Goal: Navigation & Orientation: Find specific page/section

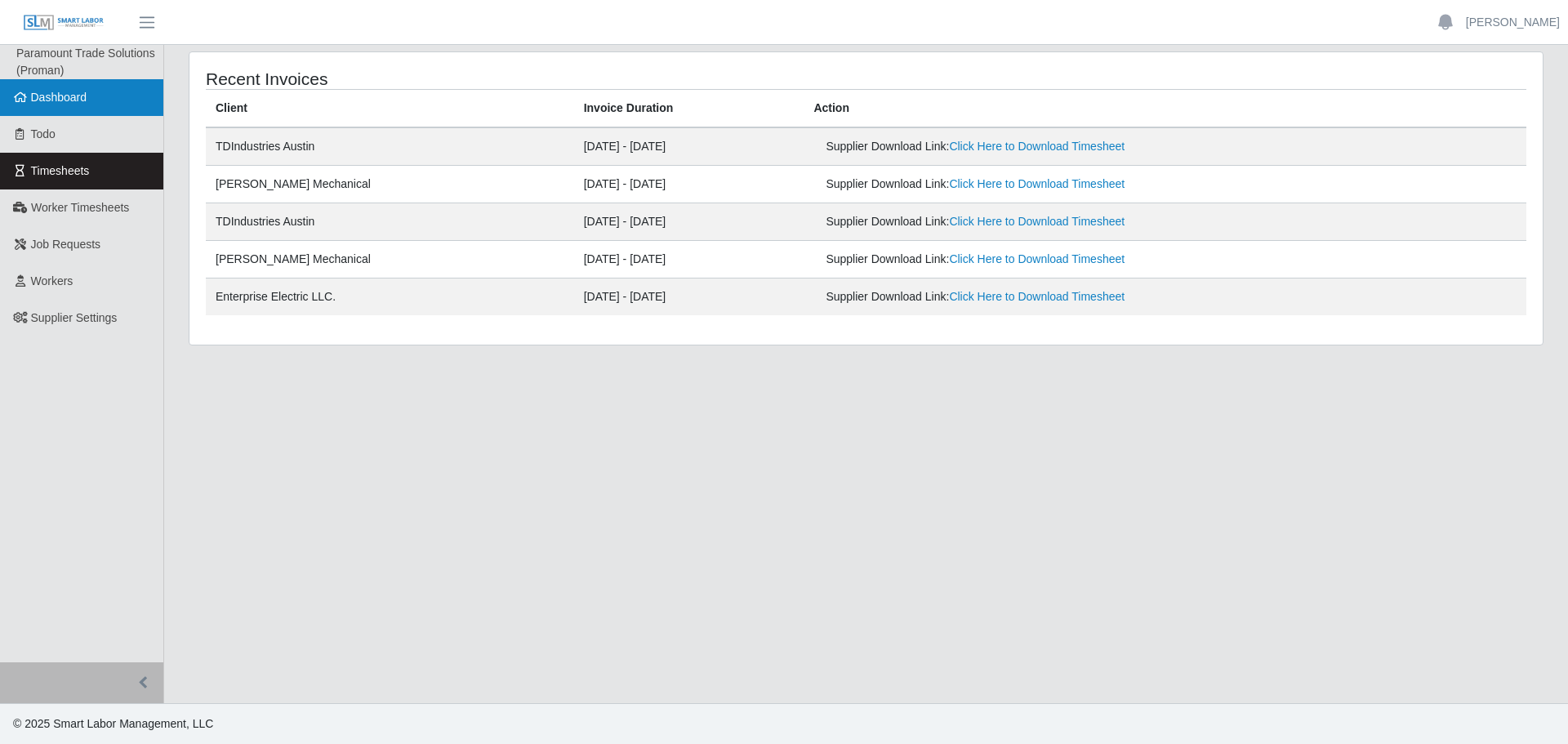
click at [78, 102] on span "Dashboard" at bounding box center [59, 97] width 56 height 13
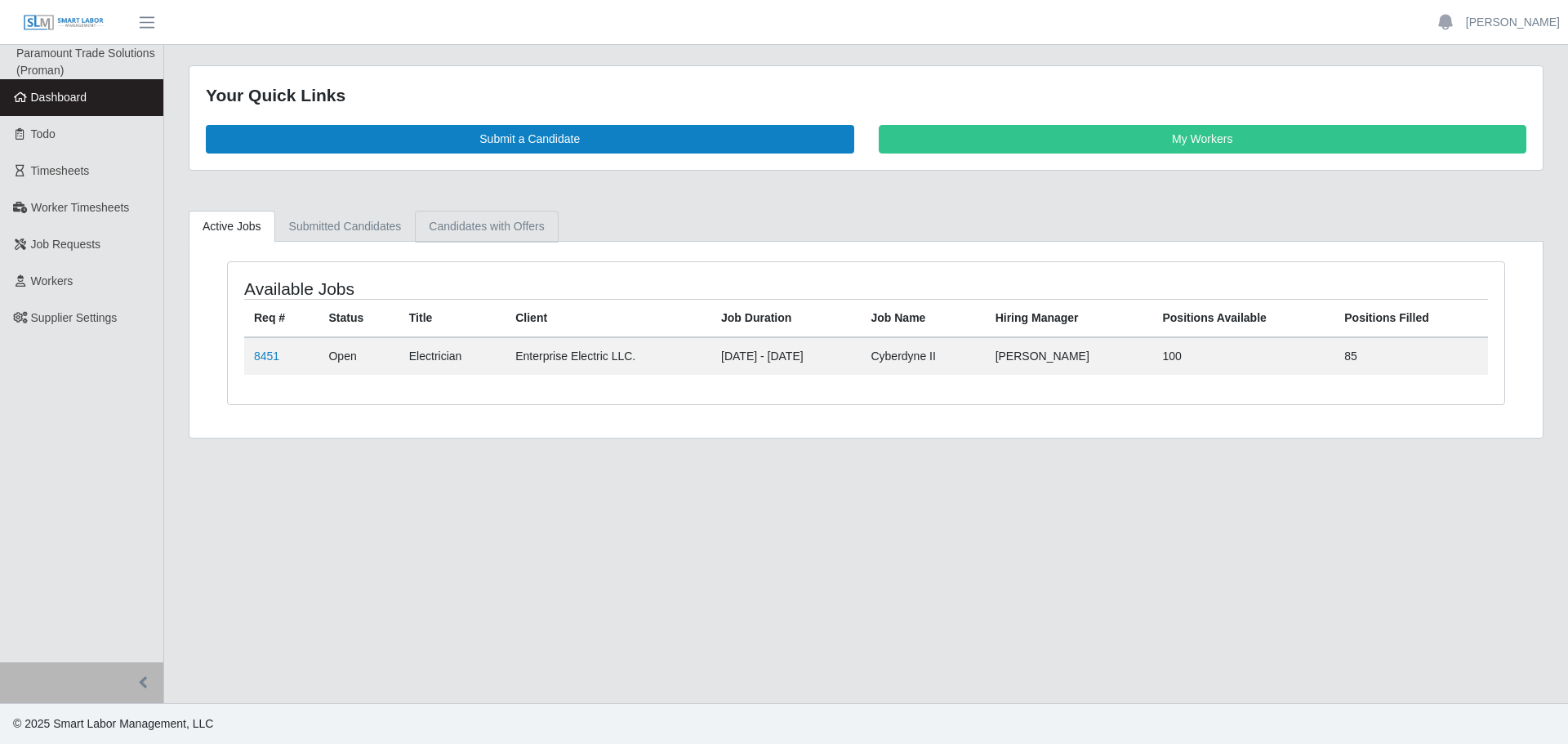
click at [465, 235] on link "Candidates with Offers" at bounding box center [486, 226] width 143 height 32
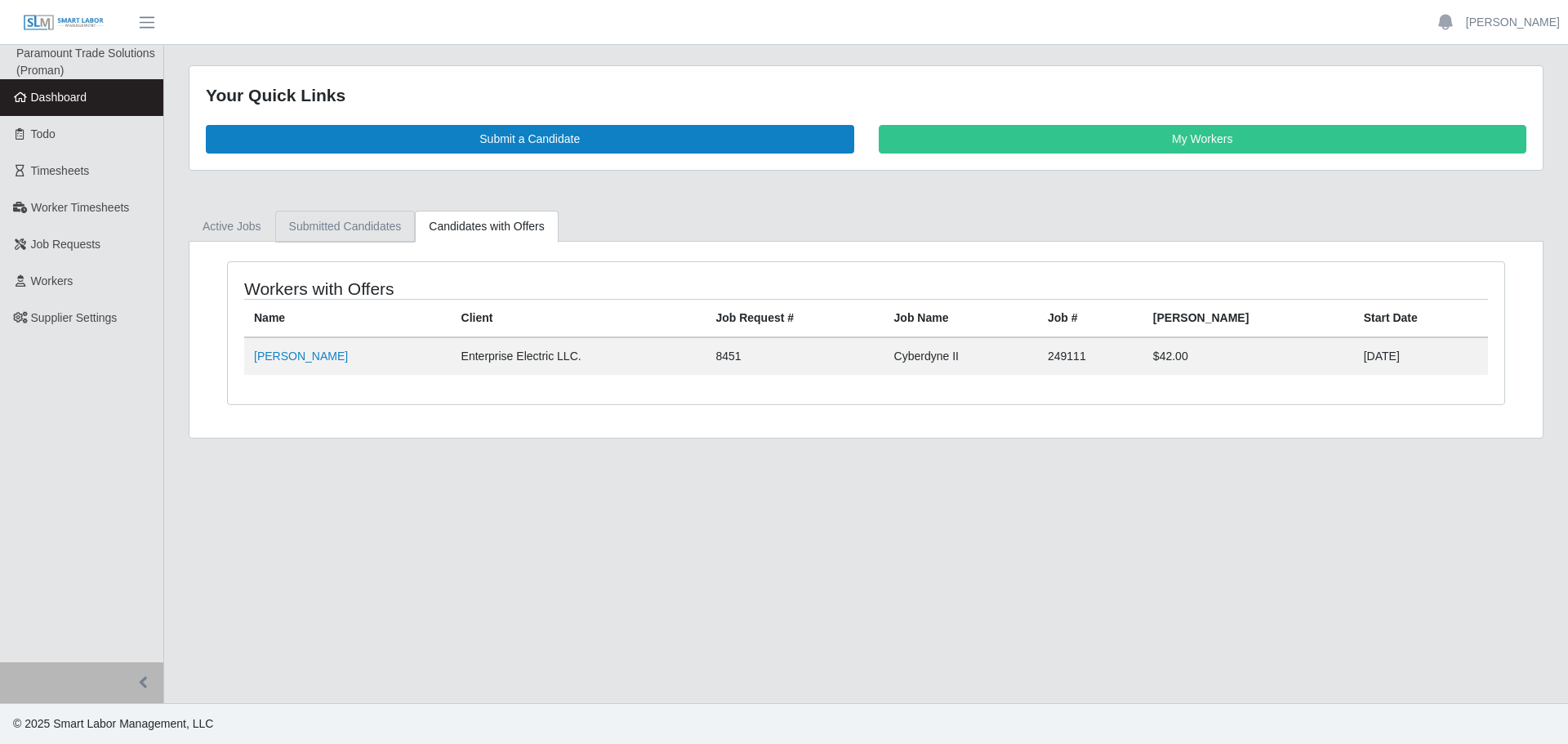
click at [351, 233] on link "Submitted Candidates" at bounding box center [345, 226] width 141 height 32
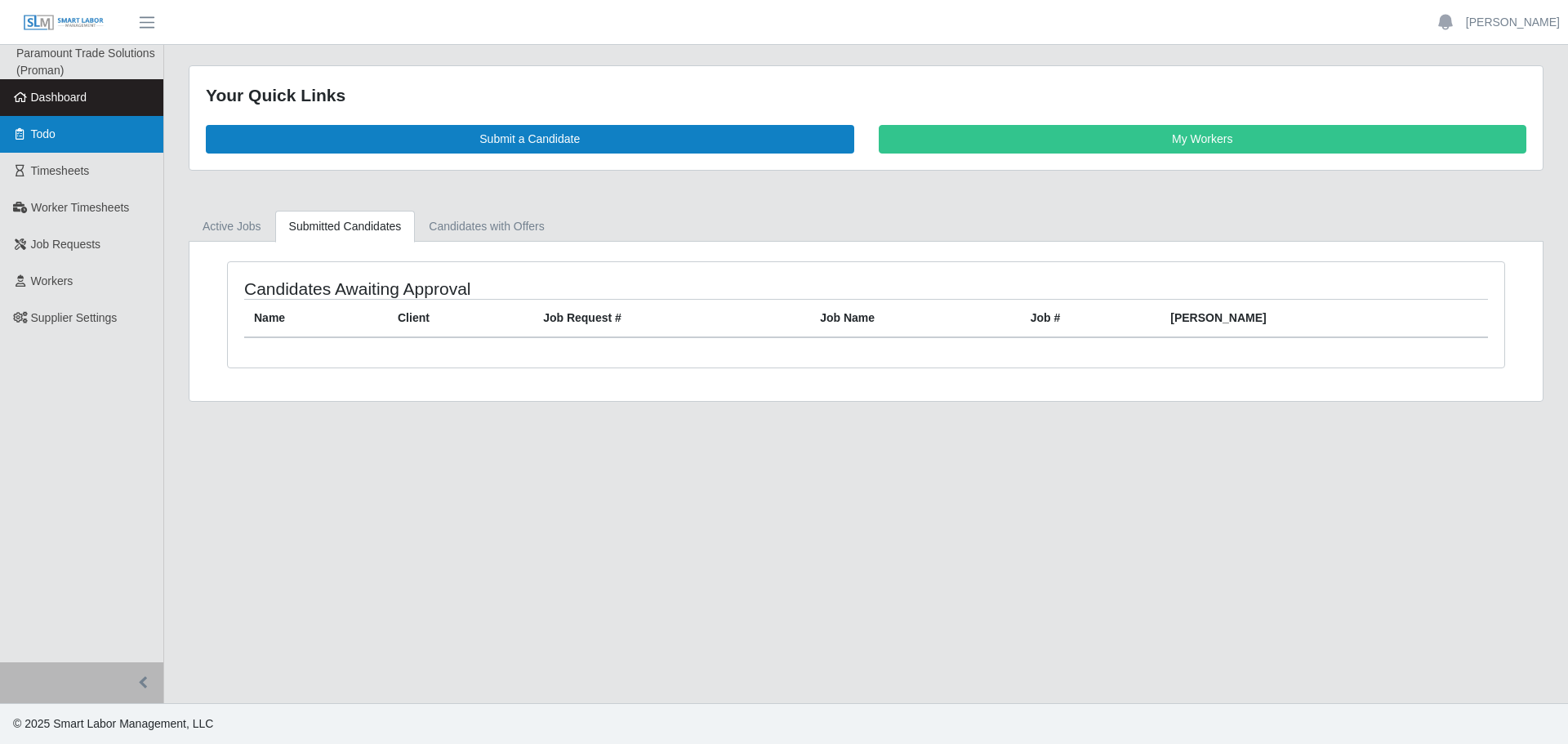
click at [86, 141] on link "Todo" at bounding box center [82, 134] width 163 height 37
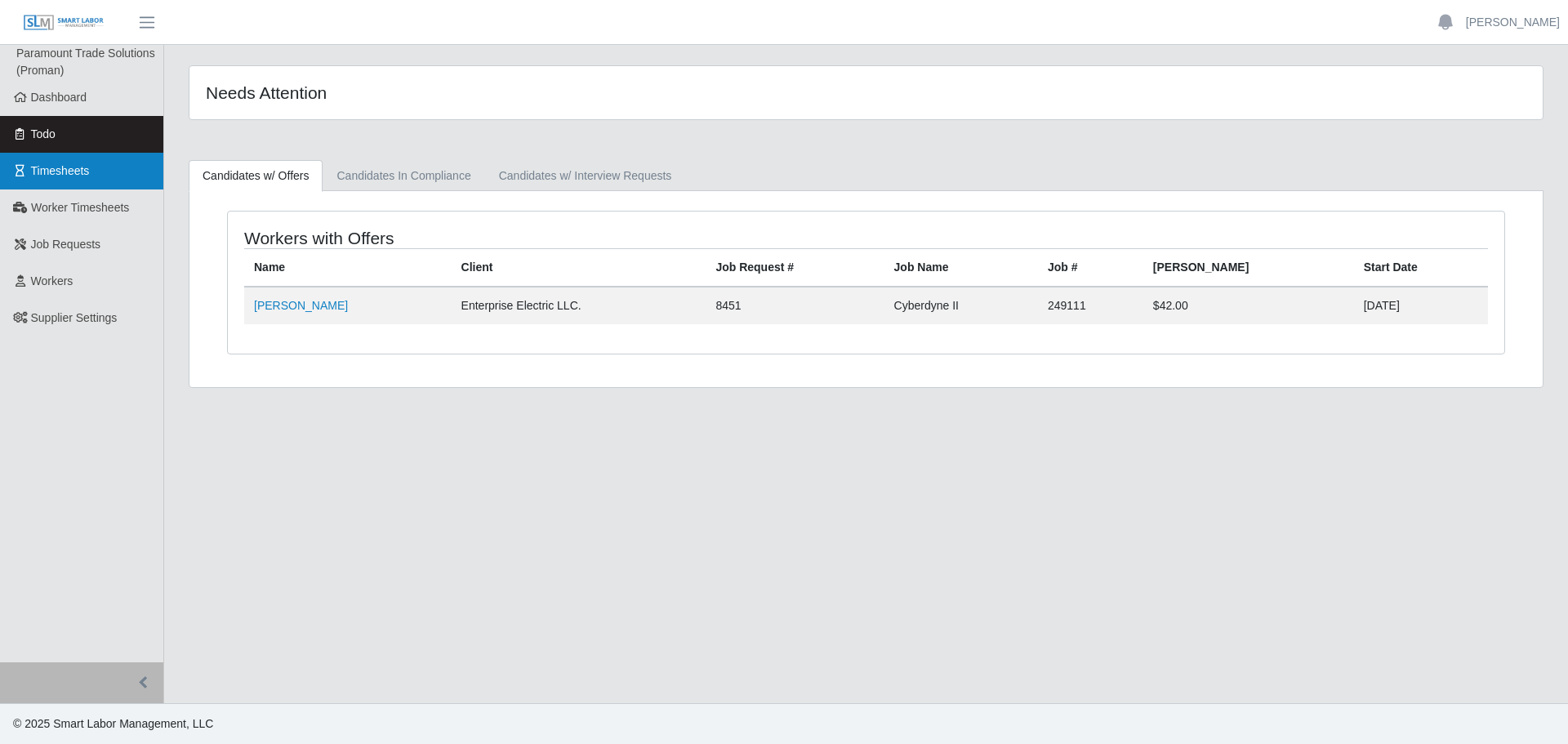
click at [73, 170] on span "Timesheets" at bounding box center [60, 170] width 58 height 13
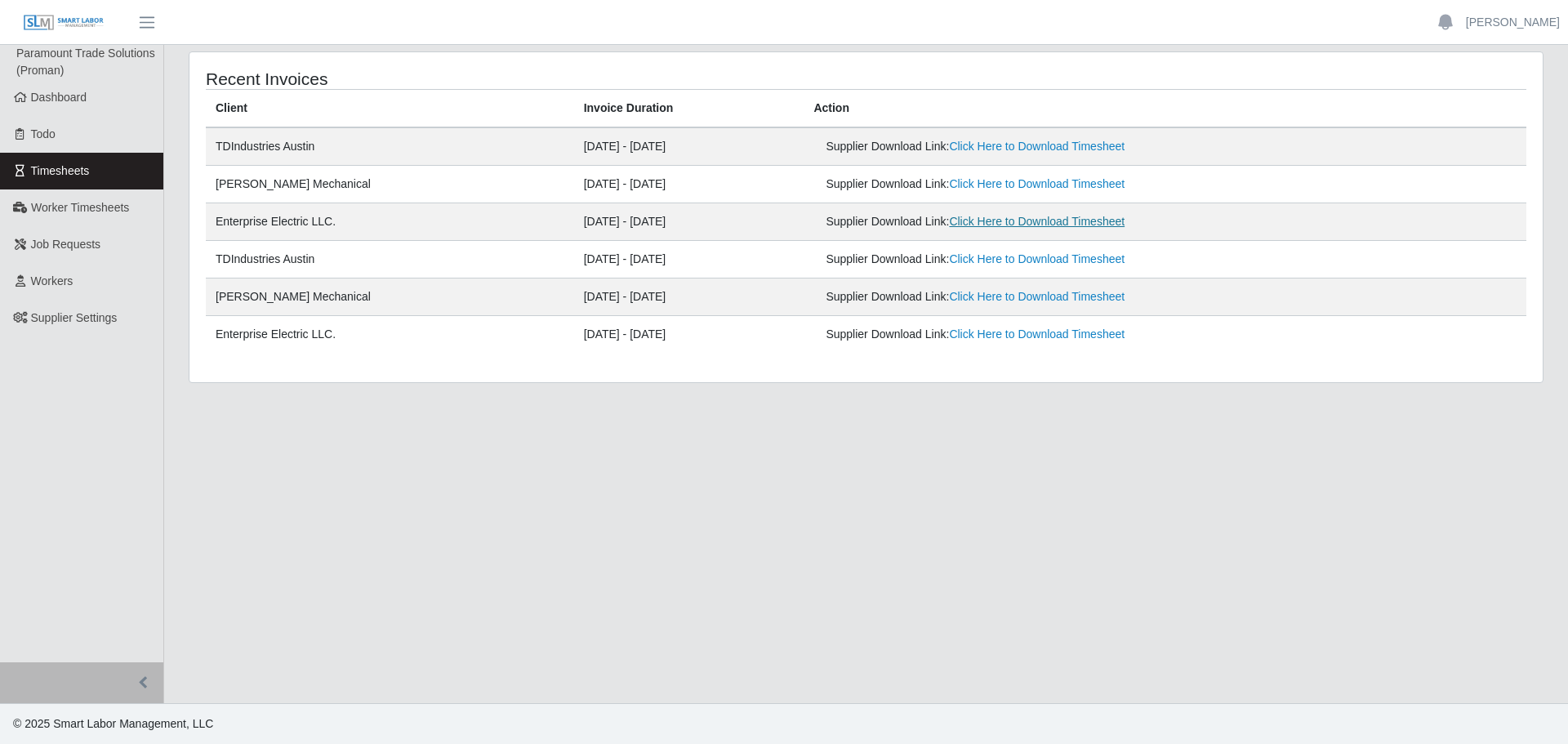
click at [1024, 223] on link "Click Here to Download Timesheet" at bounding box center [1036, 221] width 176 height 13
